Goal: Navigation & Orientation: Find specific page/section

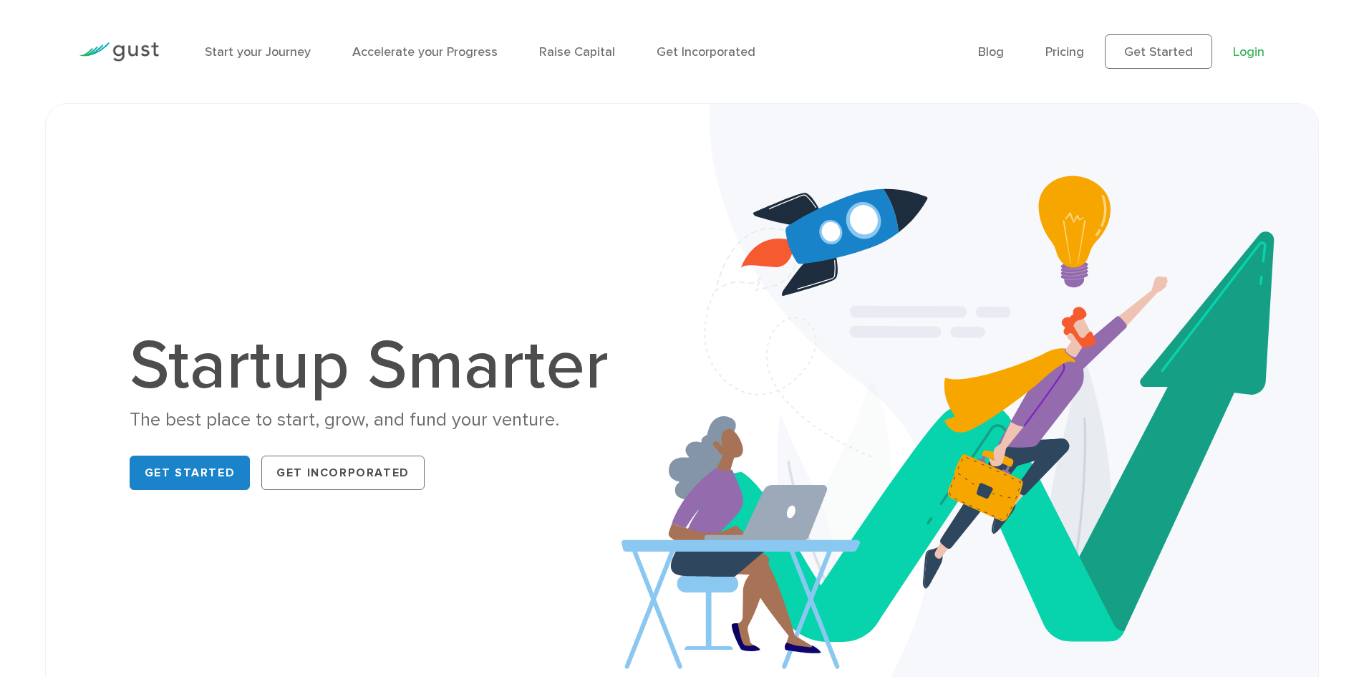
click at [1243, 47] on link "Login" at bounding box center [1249, 51] width 32 height 15
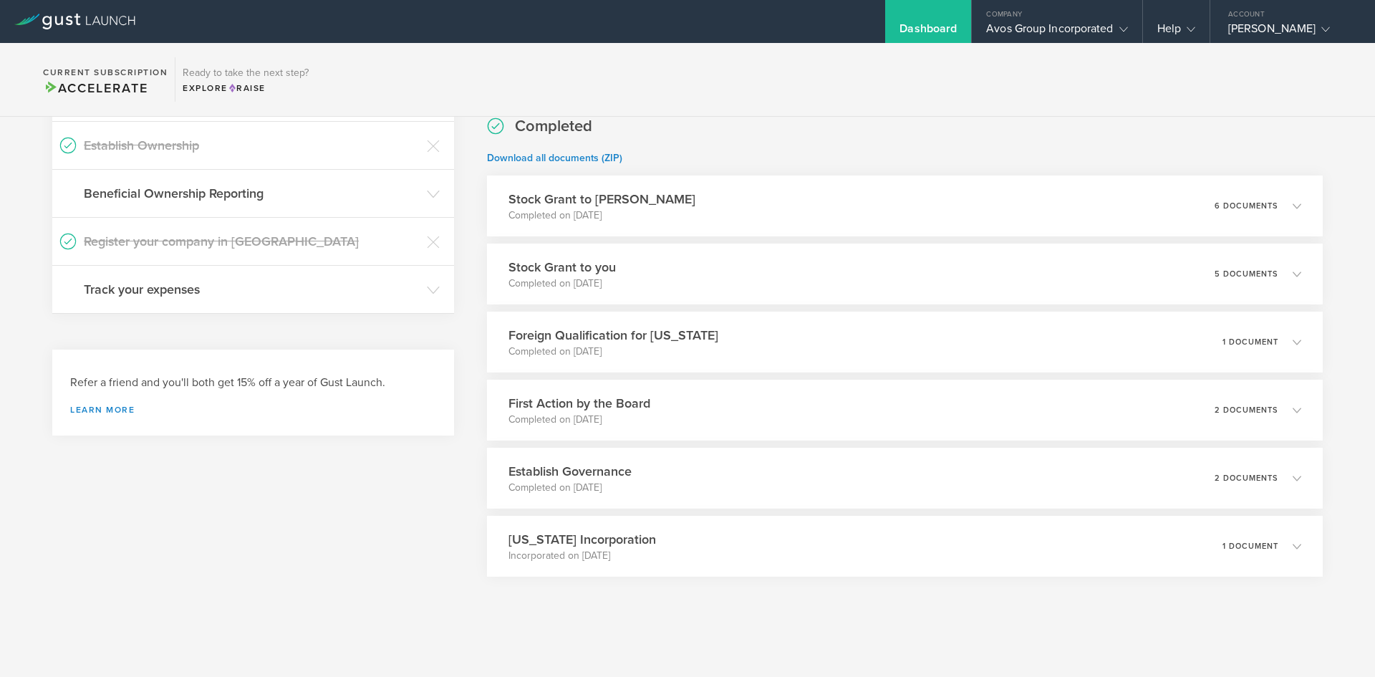
scroll to position [221, 0]
click at [430, 188] on icon at bounding box center [433, 192] width 13 height 13
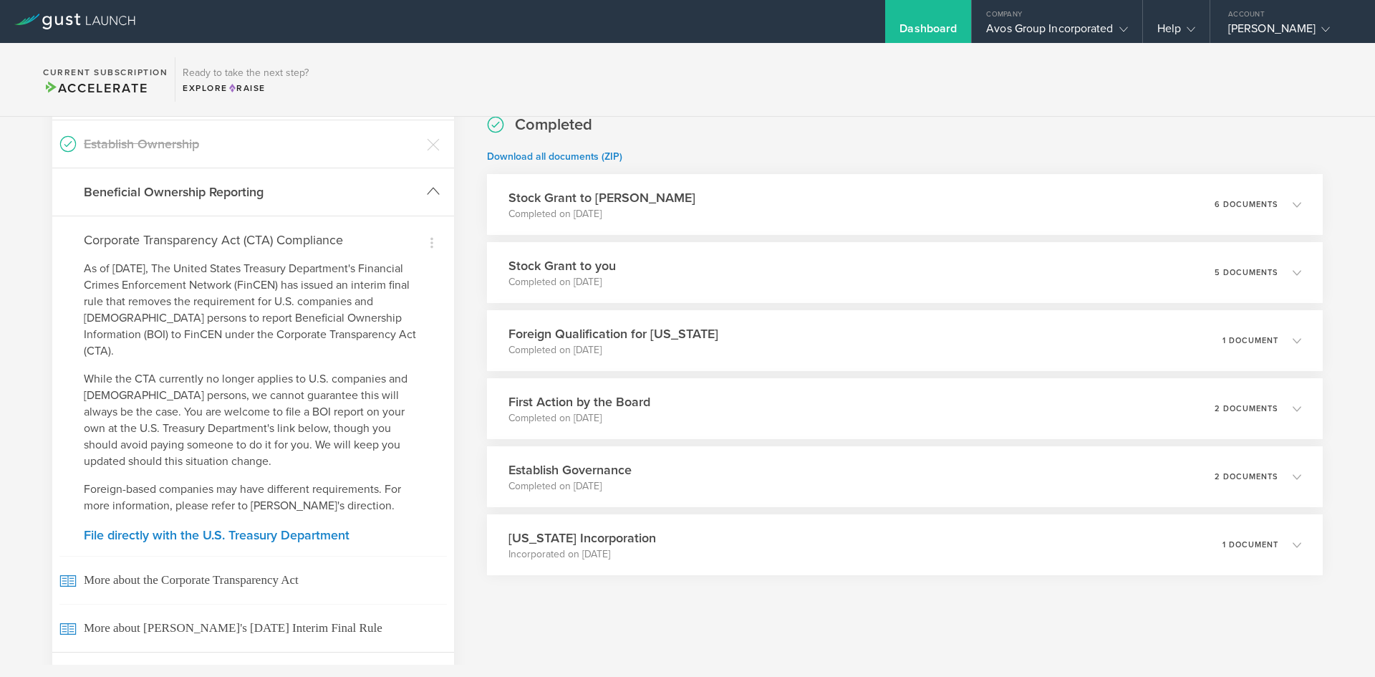
click at [430, 188] on icon at bounding box center [433, 191] width 13 height 13
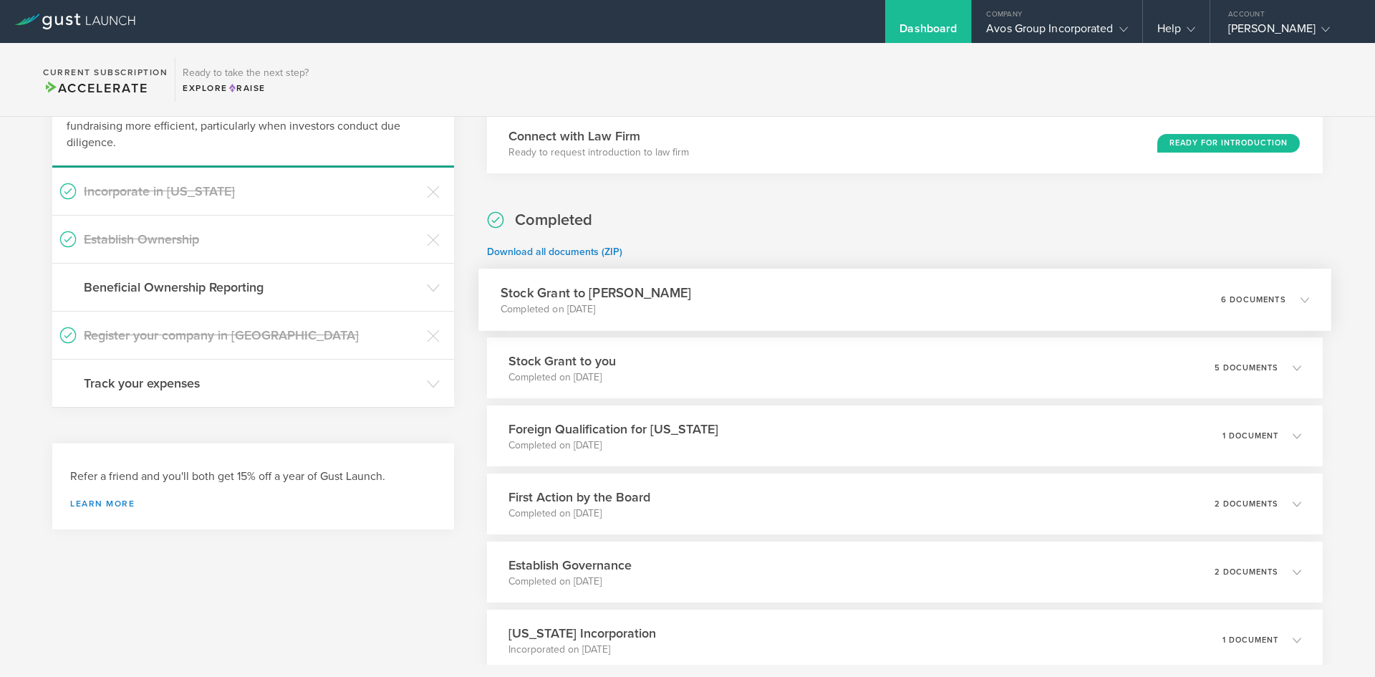
scroll to position [0, 0]
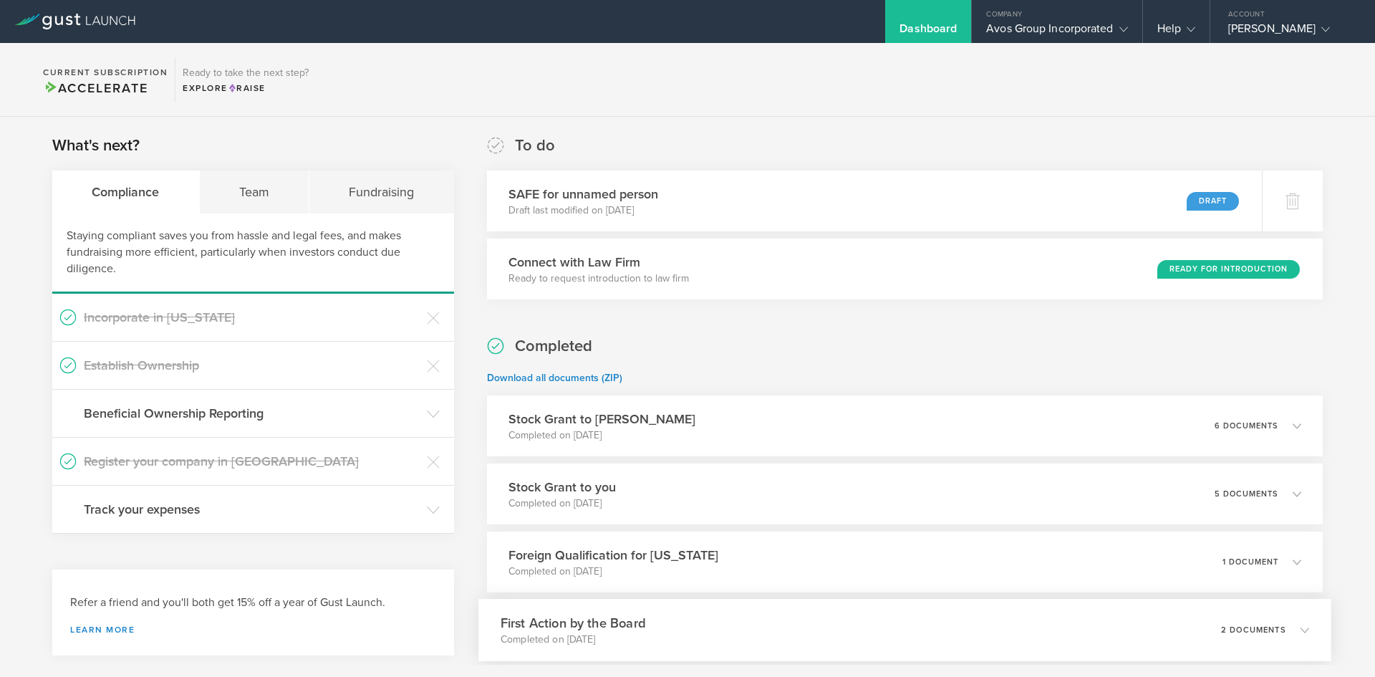
click at [854, 611] on div "First Action by the Board Completed on [DATE] 2 documents" at bounding box center [904, 630] width 853 height 62
